Goal: Navigation & Orientation: Find specific page/section

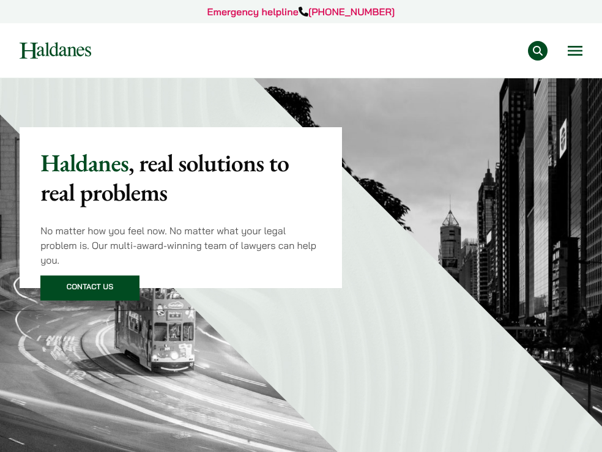
click at [567, 50] on button "Open menu" at bounding box center [574, 51] width 15 height 10
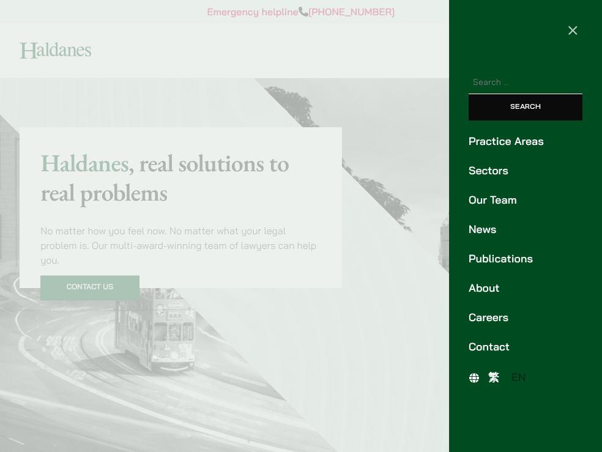
click at [493, 286] on link "About" at bounding box center [525, 288] width 114 height 17
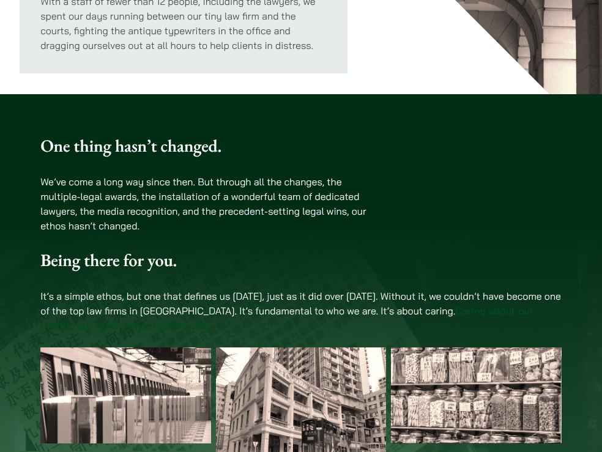
scroll to position [275, 0]
